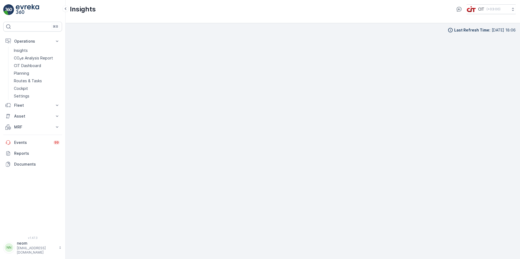
scroll to position [4, 0]
click at [38, 126] on p "MRF" at bounding box center [32, 126] width 37 height 5
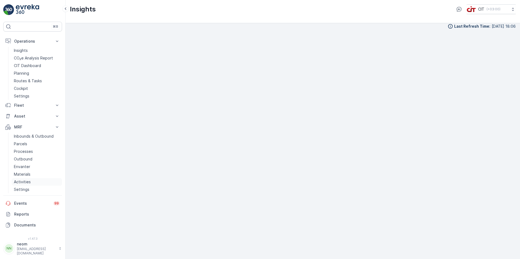
click at [25, 183] on p "Activities" at bounding box center [22, 181] width 17 height 5
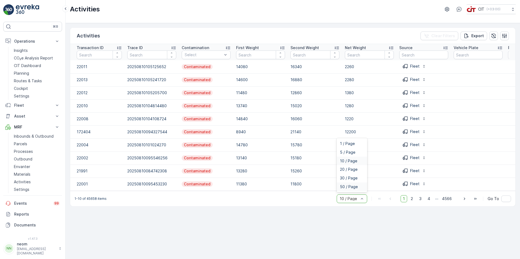
click at [346, 189] on span "50 / Page" at bounding box center [349, 187] width 18 height 4
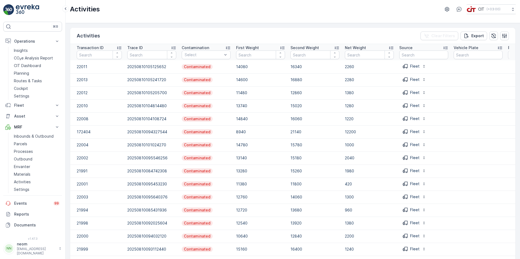
click at [208, 258] on td "Contaminated" at bounding box center [206, 262] width 54 height 13
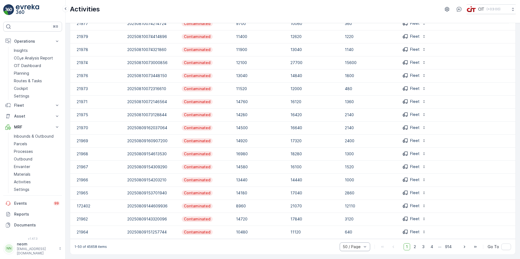
scroll to position [477, 0]
drag, startPoint x: 284, startPoint y: 239, endPoint x: 348, endPoint y: 241, distance: 64.5
click at [348, 241] on div "1-50 of 45658 items 50 / Page 1 2 3 4 ... 914 Go To" at bounding box center [292, 246] width 445 height 15
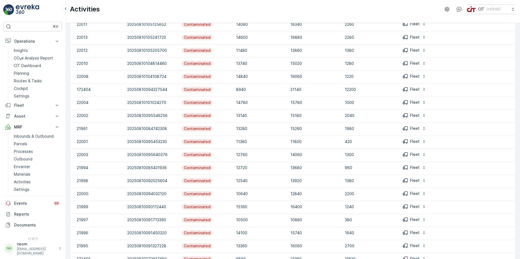
scroll to position [0, 0]
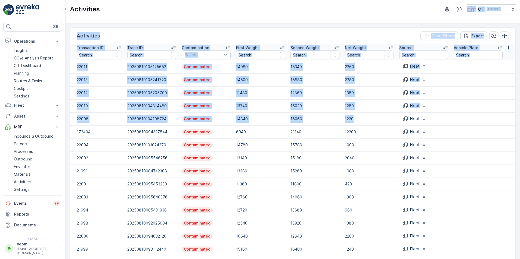
click at [384, 116] on div "Activities CIT ( +03:00 ) Activities Clear Filters Export Transaction ID Trace …" at bounding box center [293, 129] width 454 height 259
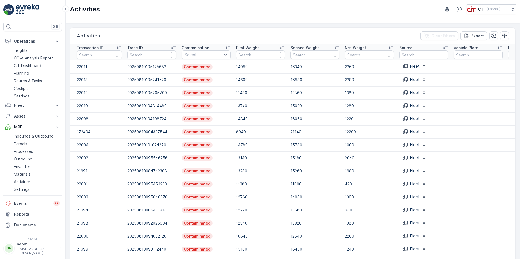
drag, startPoint x: 384, startPoint y: 116, endPoint x: 380, endPoint y: 16, distance: 99.6
click at [380, 16] on div "Activities CIT ( +03:00 )" at bounding box center [293, 11] width 454 height 23
click at [469, 36] on div "Export" at bounding box center [473, 35] width 20 height 5
